Goal: Transaction & Acquisition: Book appointment/travel/reservation

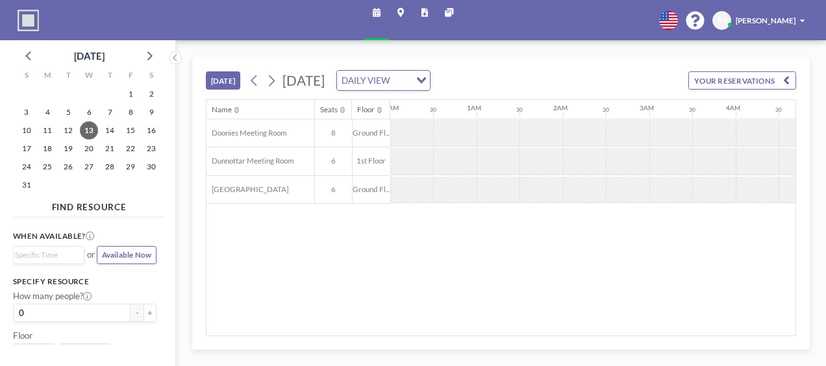
scroll to position [0, 760]
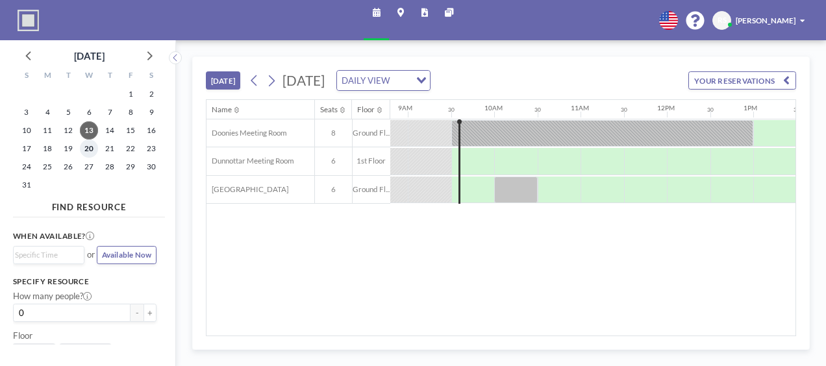
click at [88, 150] on span "20" at bounding box center [89, 149] width 18 height 18
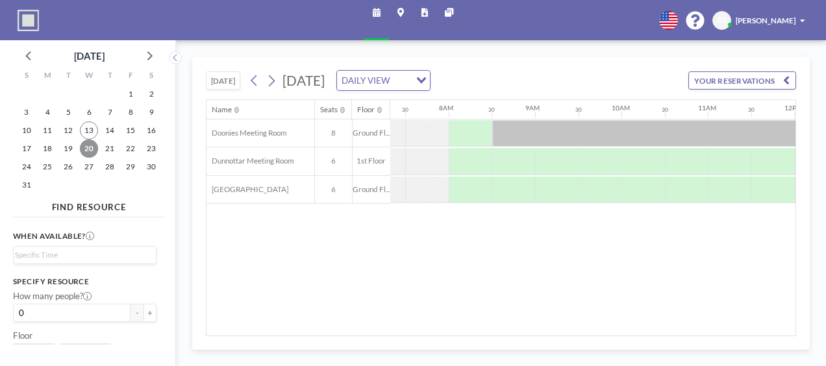
scroll to position [0, 633]
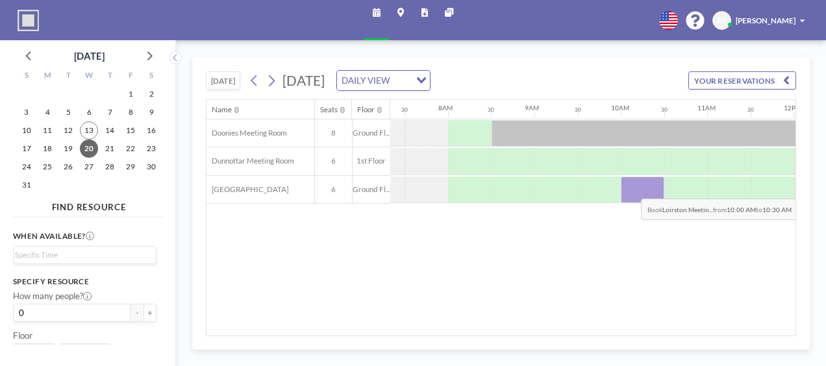
click at [631, 188] on div at bounding box center [643, 190] width 44 height 27
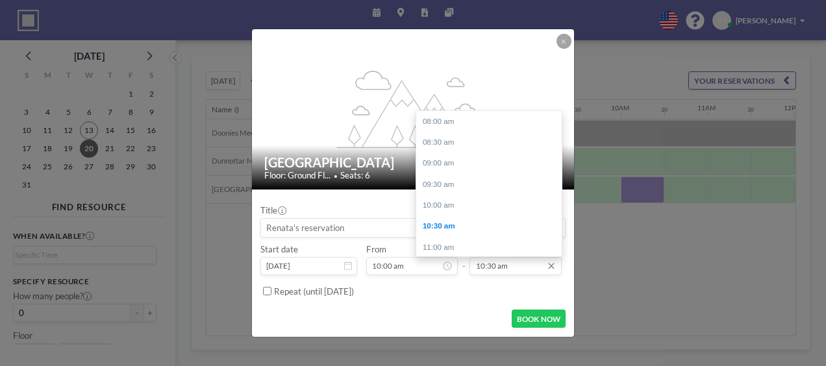
scroll to position [105, 0]
click at [438, 179] on div "12:00 pm" at bounding box center [492, 183] width 152 height 21
type input "12:00 pm"
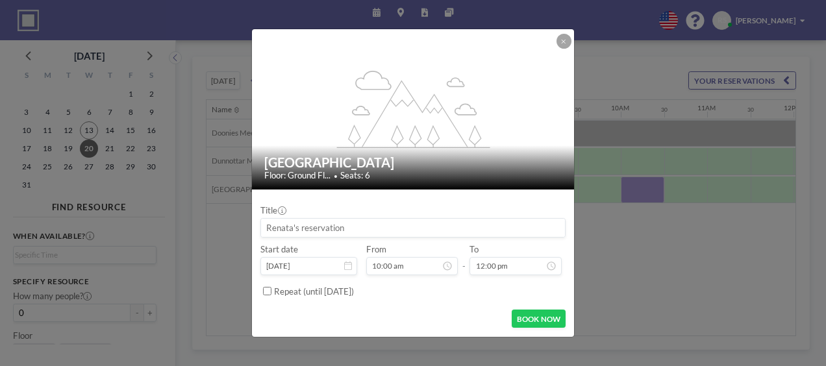
drag, startPoint x: 356, startPoint y: 227, endPoint x: 223, endPoint y: 239, distance: 133.7
click at [223, 239] on div "flex-grow: 1.2; [GEOGRAPHIC_DATA] Floor: Ground Fl... • Seats: 6 Title Start da…" at bounding box center [413, 183] width 826 height 366
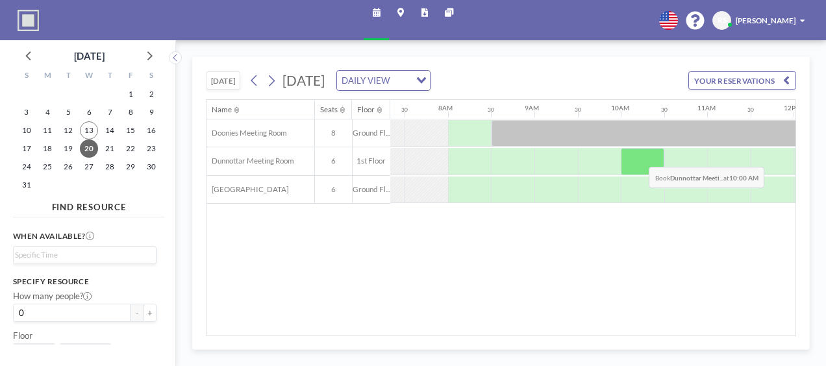
click at [639, 156] on div at bounding box center [643, 161] width 44 height 27
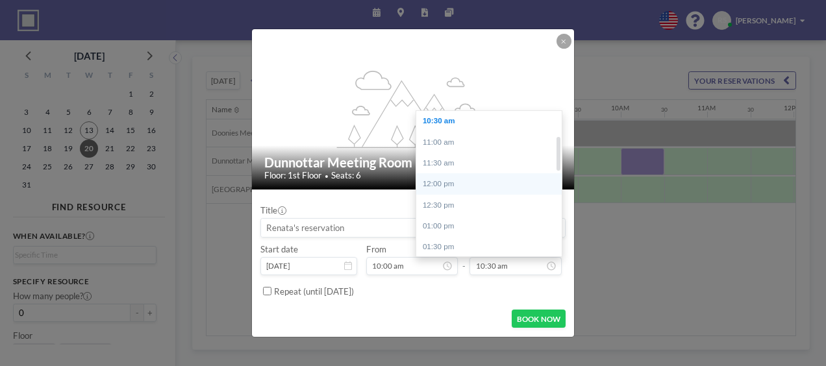
click at [443, 177] on div "12:00 pm" at bounding box center [492, 183] width 152 height 21
type input "12:00 pm"
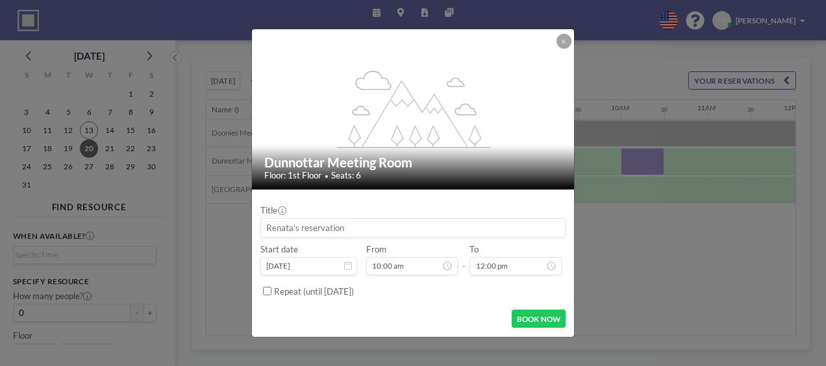
scroll to position [84, 0]
click at [535, 320] on button "BOOK NOW" at bounding box center [539, 319] width 54 height 18
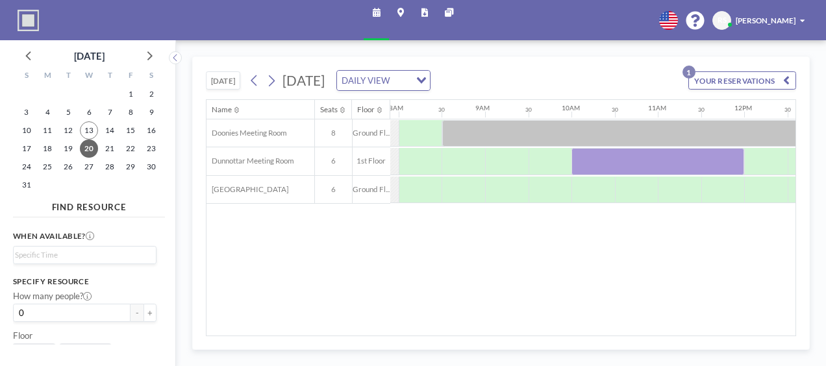
scroll to position [0, 701]
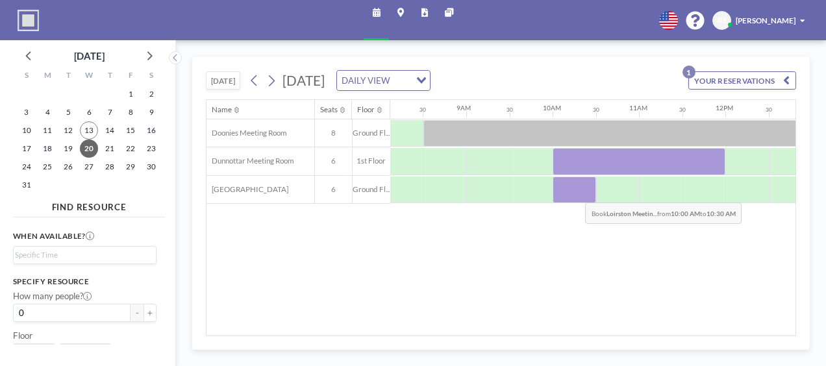
click at [575, 192] on div at bounding box center [575, 190] width 44 height 27
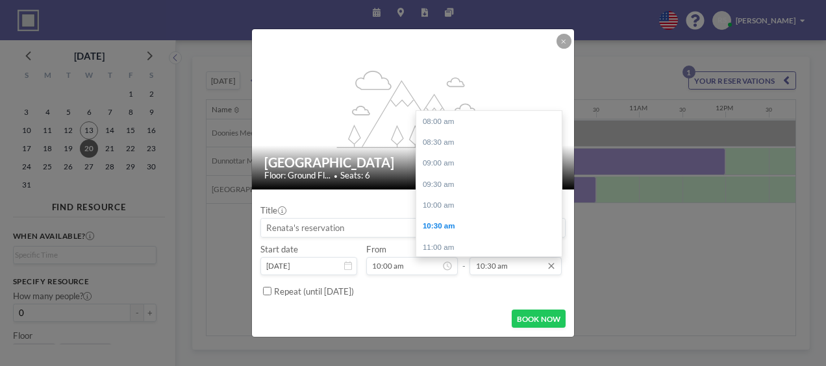
scroll to position [105, 0]
click at [481, 268] on input "10:30 am" at bounding box center [516, 266] width 92 height 18
click at [449, 183] on div "12:00 pm" at bounding box center [492, 183] width 152 height 21
type input "12:00 pm"
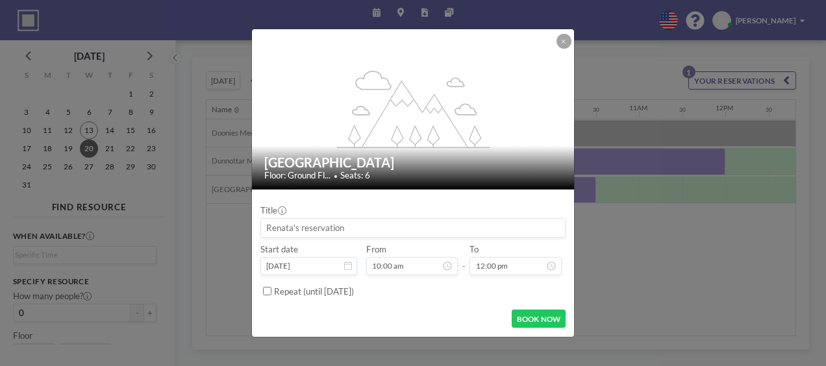
scroll to position [168, 0]
click at [547, 317] on button "BOOK NOW" at bounding box center [539, 319] width 54 height 18
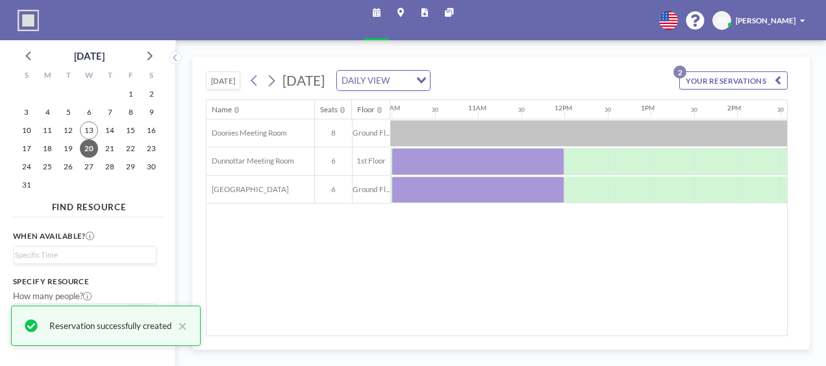
scroll to position [0, 876]
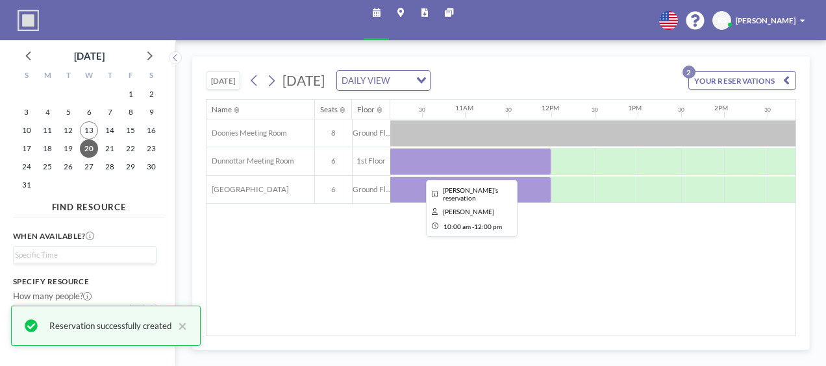
click at [432, 162] on div at bounding box center [465, 161] width 173 height 27
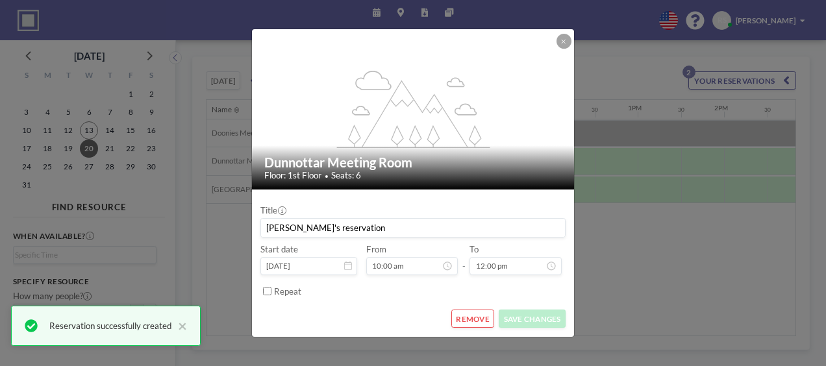
scroll to position [84, 0]
click at [469, 322] on button "REMOVE" at bounding box center [473, 319] width 44 height 18
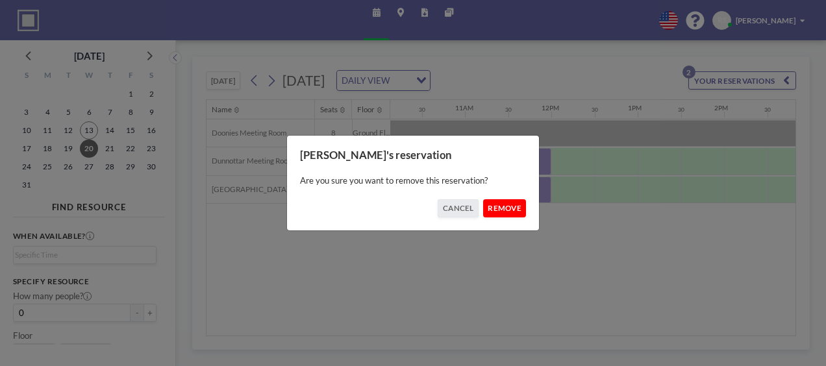
click at [503, 213] on button "REMOVE" at bounding box center [505, 208] width 44 height 18
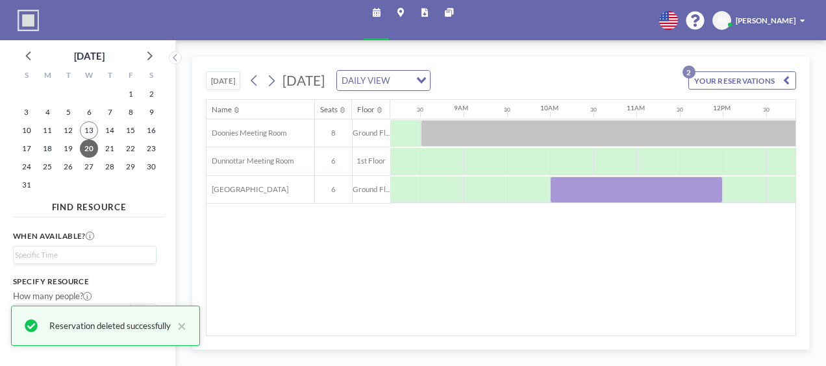
scroll to position [0, 679]
